Goal: Navigation & Orientation: Understand site structure

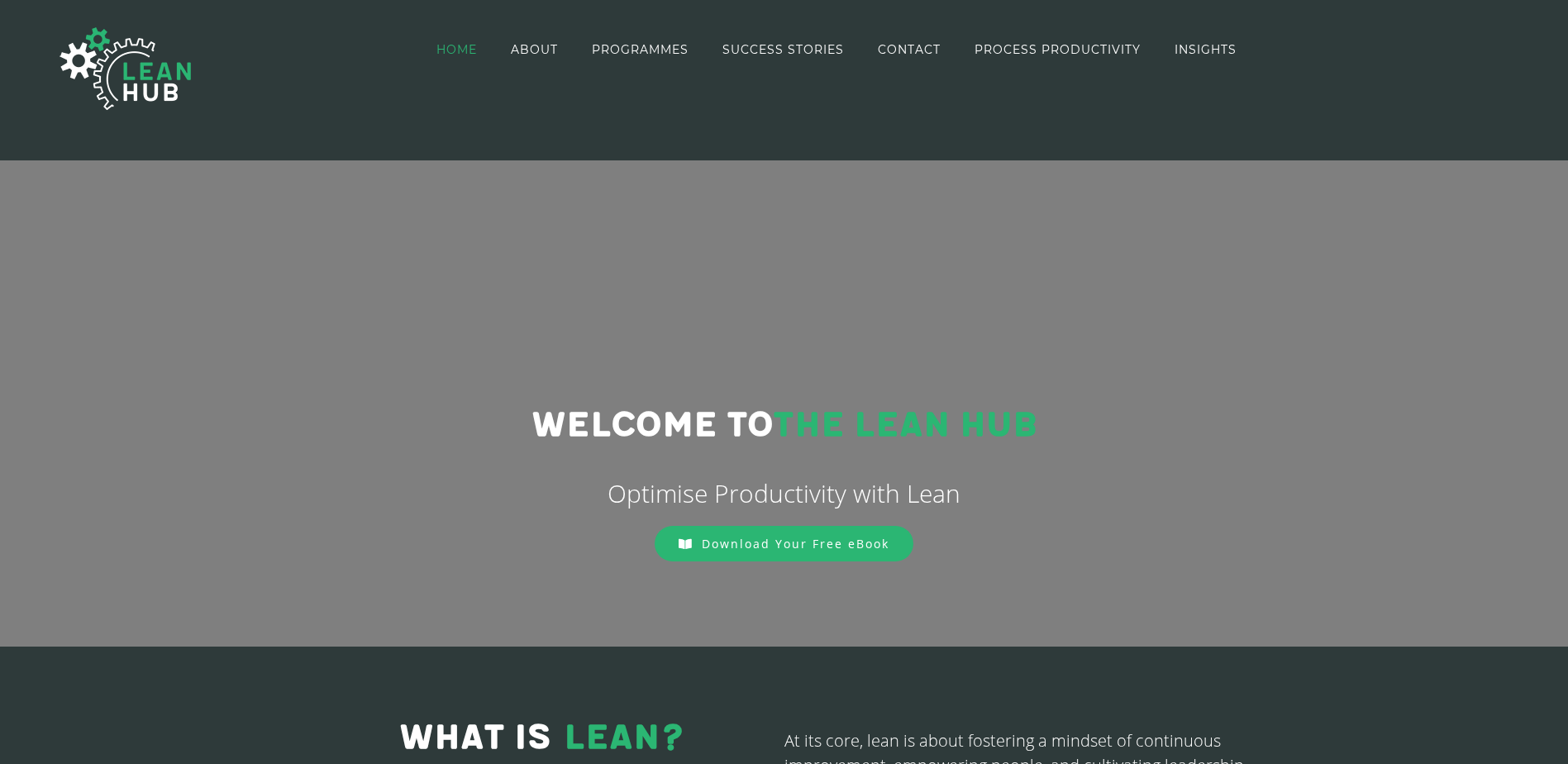
click at [465, 48] on span "HOME" at bounding box center [456, 50] width 40 height 12
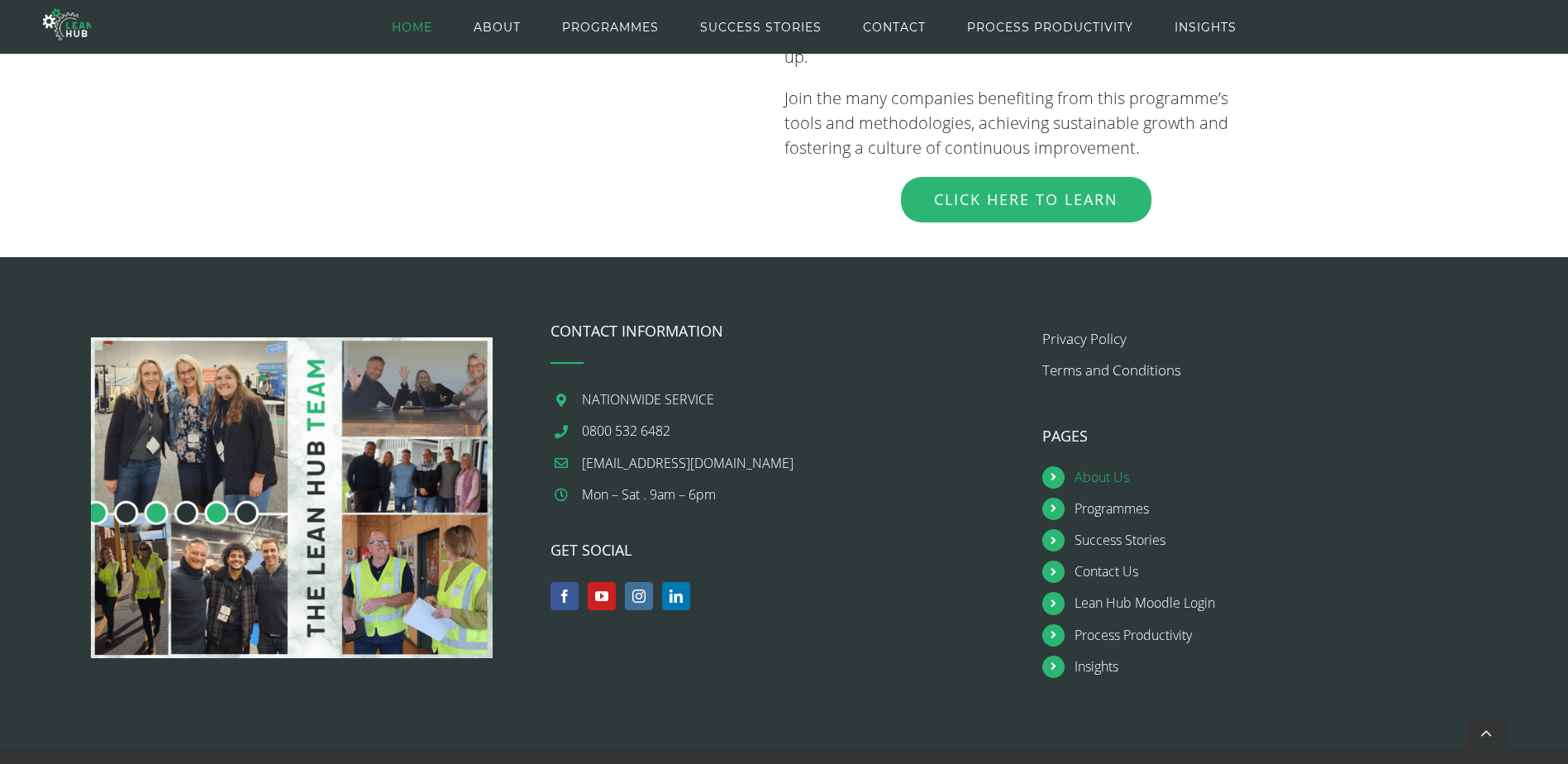
scroll to position [1962, 0]
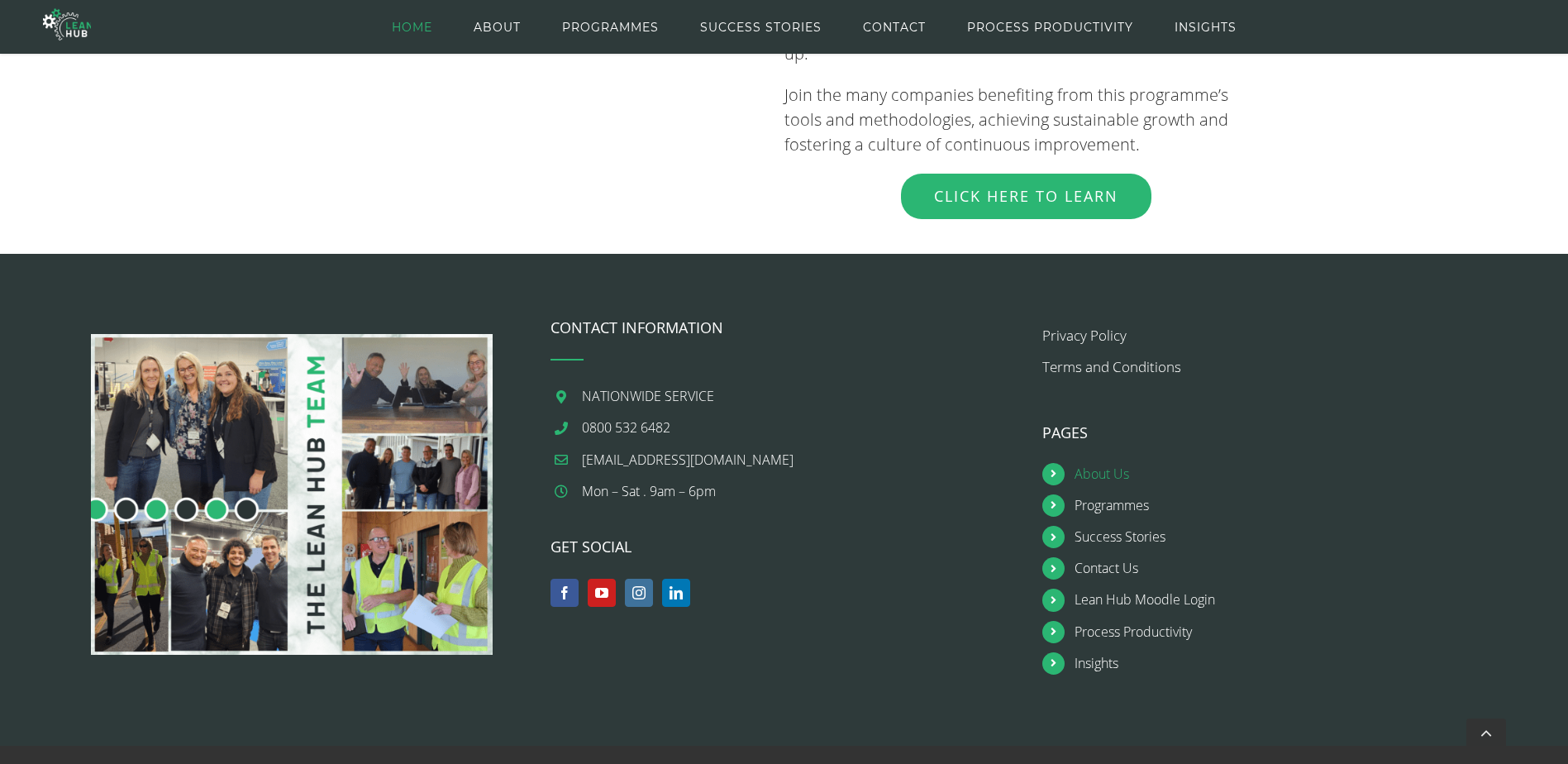
click at [1089, 463] on link "About Us" at bounding box center [1292, 474] width 436 height 22
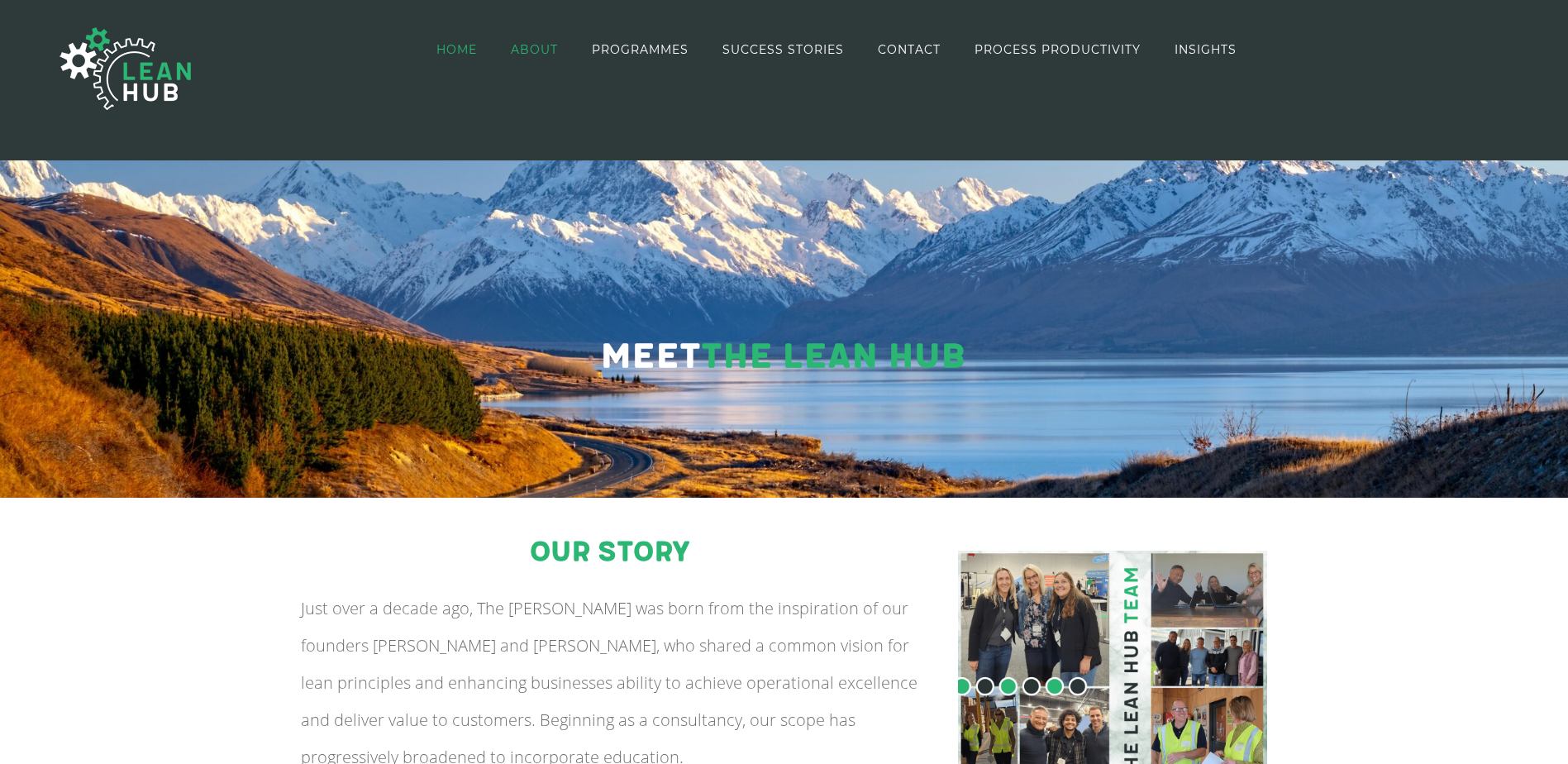
click at [471, 50] on span "HOME" at bounding box center [456, 50] width 40 height 12
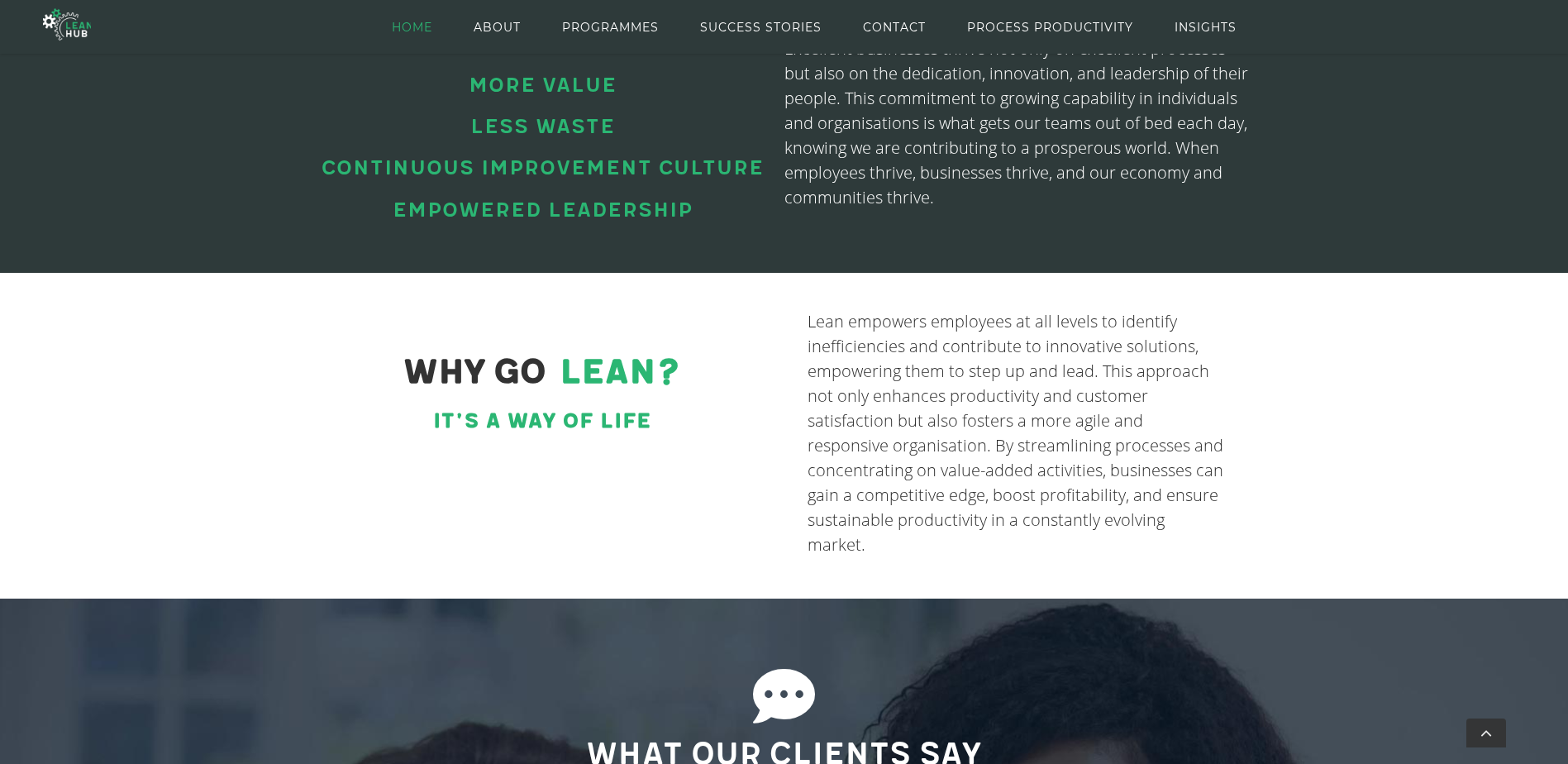
scroll to position [679, 0]
